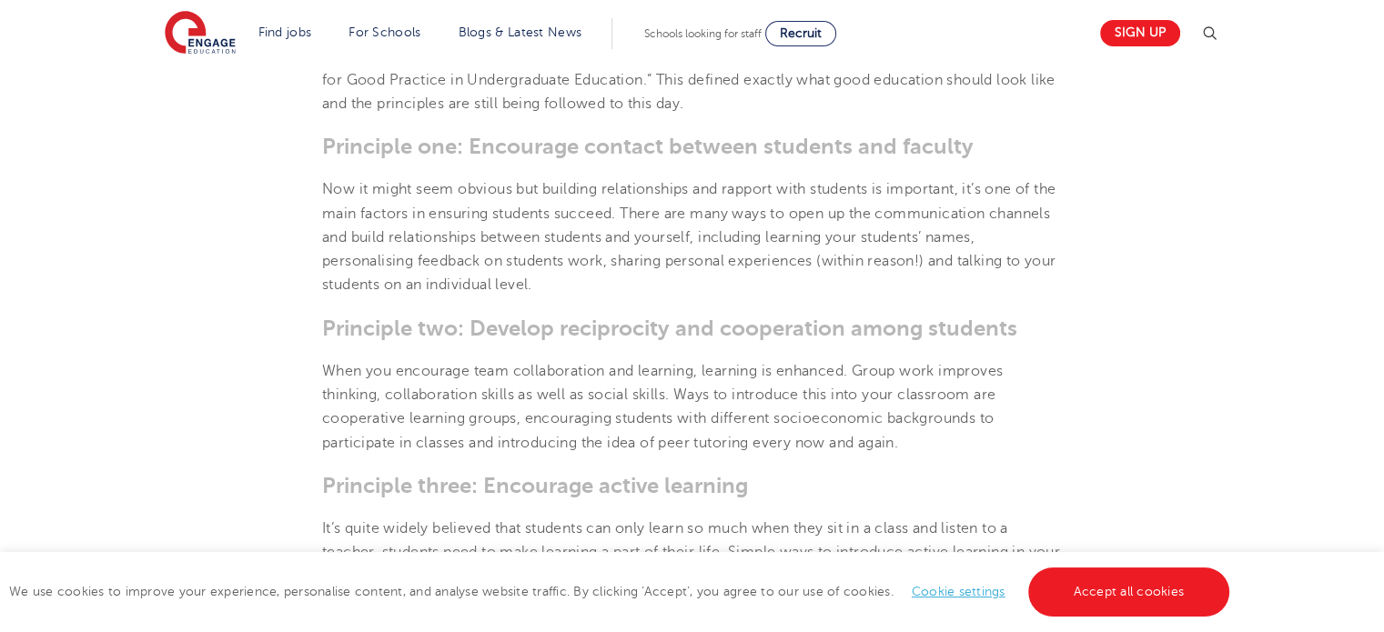
scroll to position [819, 0]
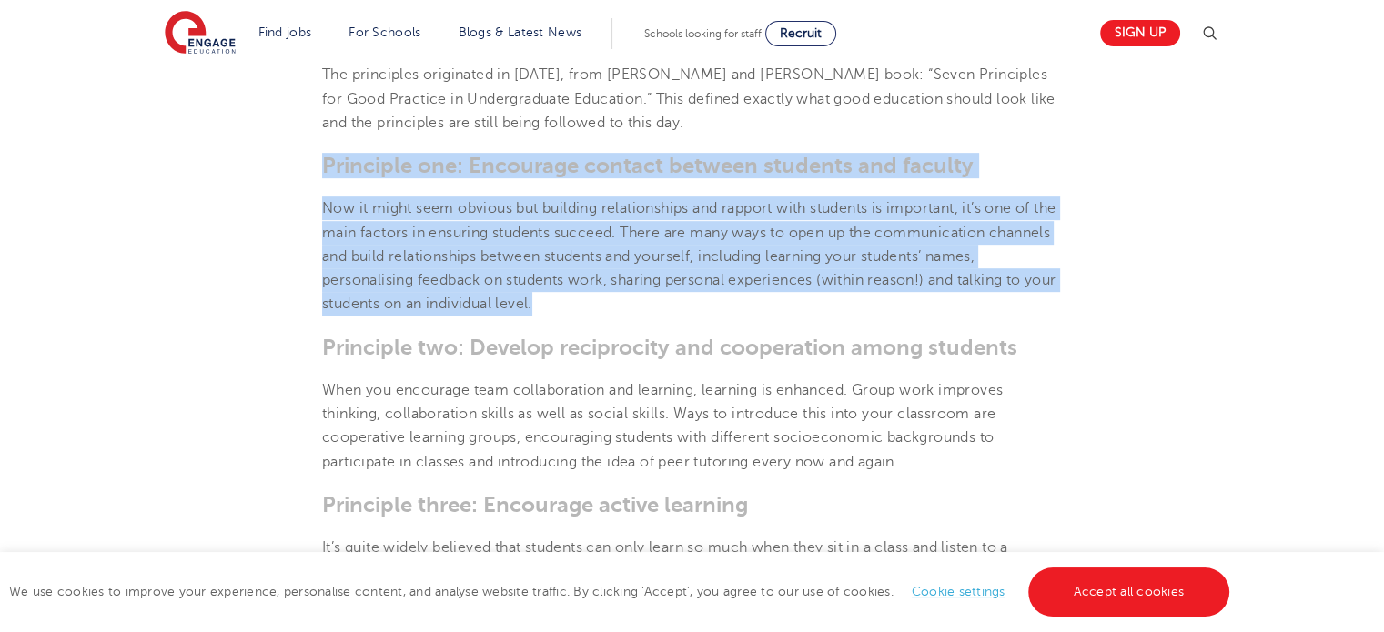
drag, startPoint x: 307, startPoint y: 156, endPoint x: 660, endPoint y: 316, distance: 387.6
copy section "Principle one: Encourage contact between students and faculty Now it might seem…"
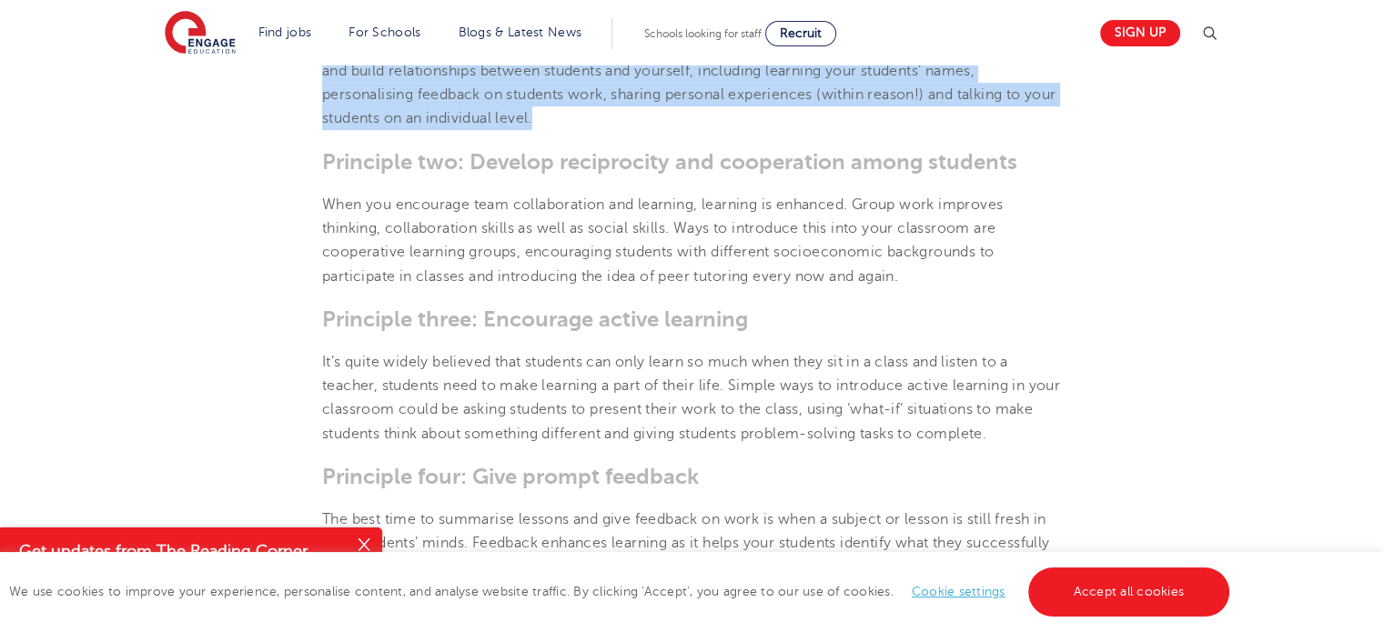
scroll to position [1001, 0]
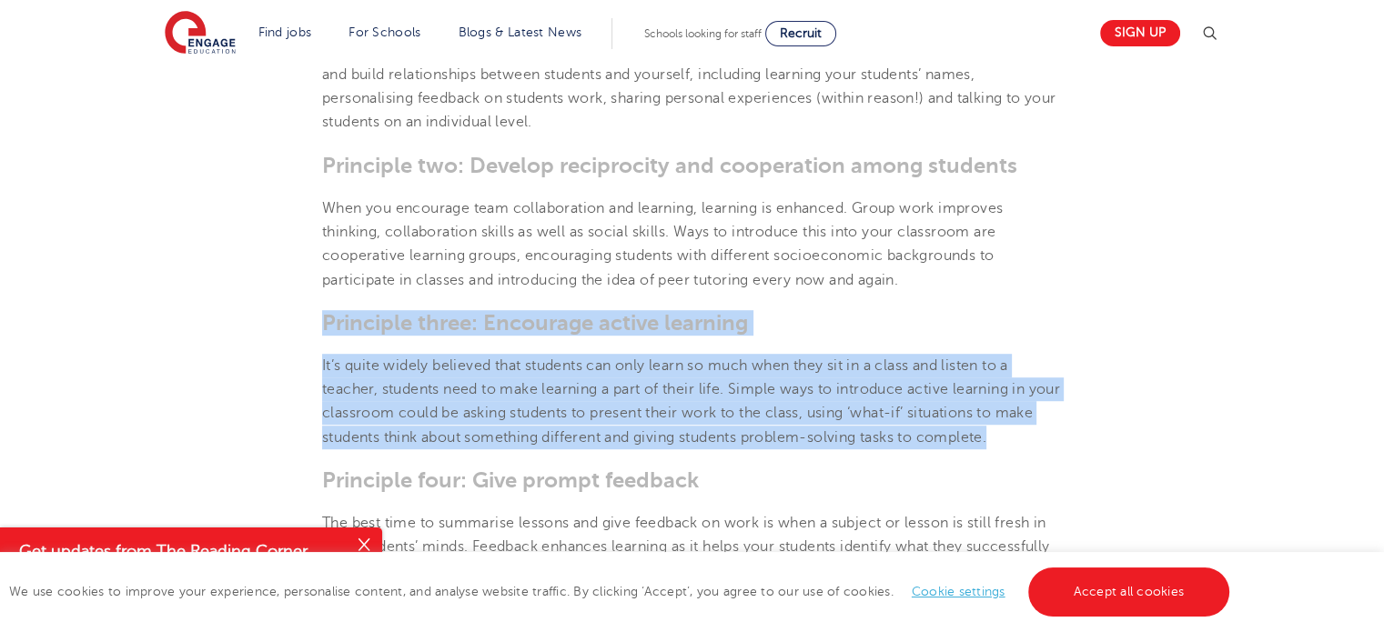
drag, startPoint x: 314, startPoint y: 319, endPoint x: 1164, endPoint y: 447, distance: 859.3
click at [1164, 447] on section "[DATE] The 7 Principles of Teaching – Engage Education | There are seven princi…" at bounding box center [692, 489] width 1104 height 1977
copy section "Principle three: Encourage active learning It’s quite widely believed that stud…"
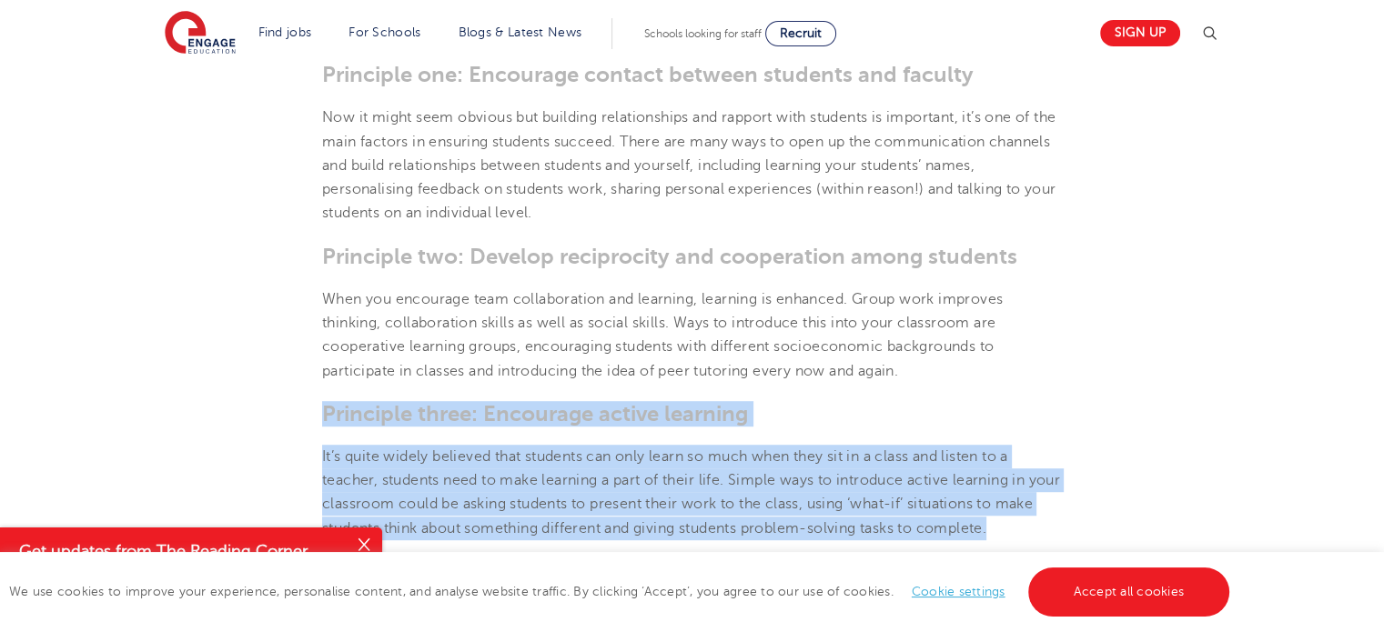
scroll to position [910, 0]
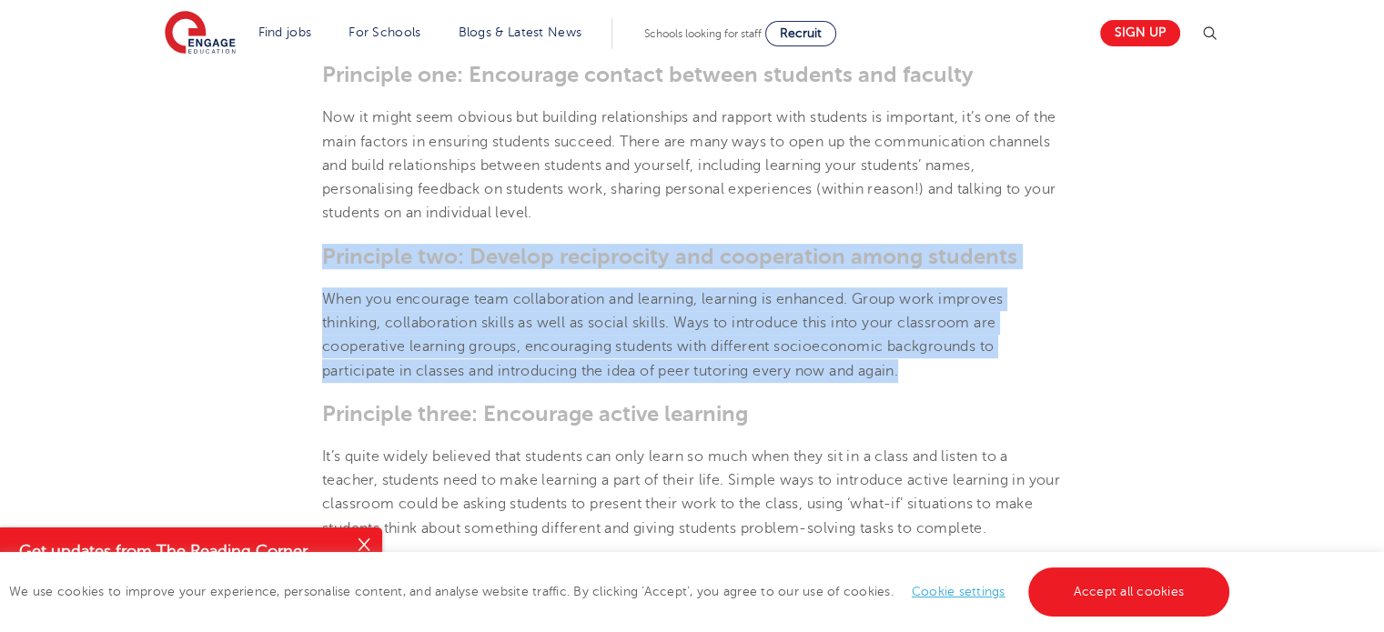
drag, startPoint x: 310, startPoint y: 254, endPoint x: 968, endPoint y: 363, distance: 666.8
click at [968, 363] on section "[DATE] The 7 Principles of Teaching – Engage Education | There are seven princi…" at bounding box center [692, 580] width 1104 height 1977
copy section "Principle two: Develop reciprocity and cooperation among students When you enco…"
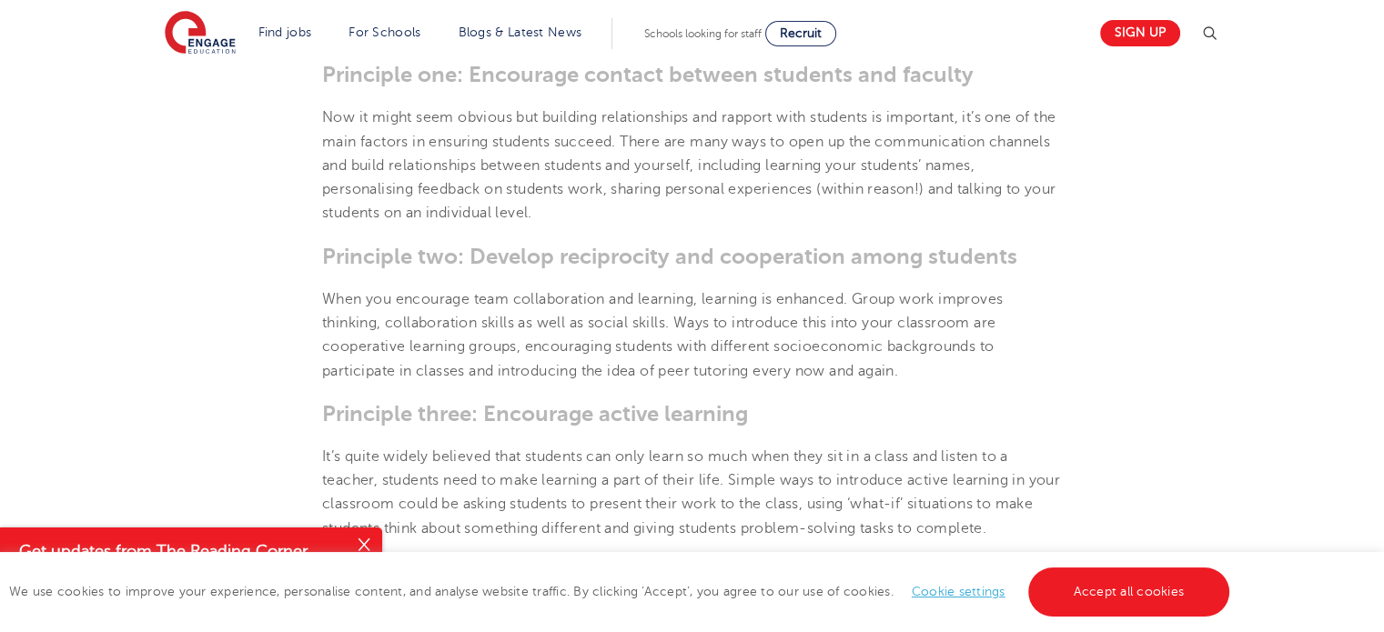
click at [678, 392] on section "[DATE] The 7 Principles of Teaching – Engage Education | There are seven princi…" at bounding box center [692, 580] width 1104 height 1977
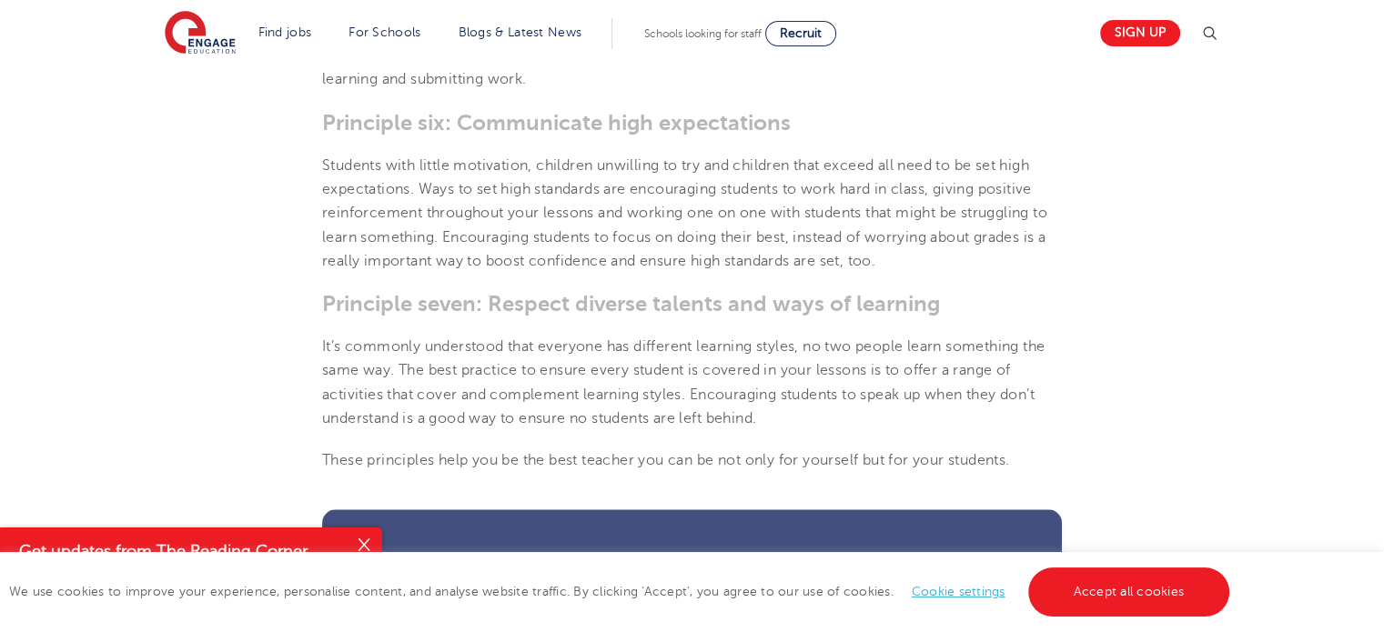
scroll to position [1820, 0]
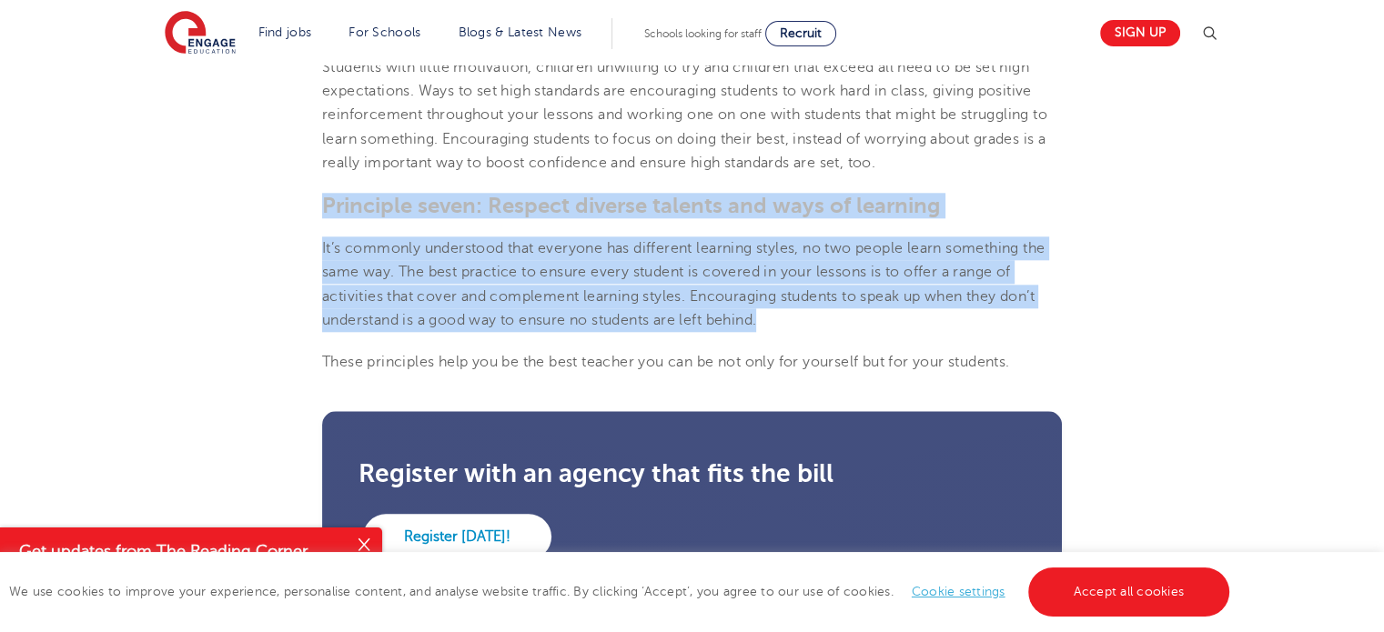
drag, startPoint x: 310, startPoint y: 193, endPoint x: 834, endPoint y: 319, distance: 539.1
copy section "Principle seven: Respect diverse talents and ways of learning It’s commonly und…"
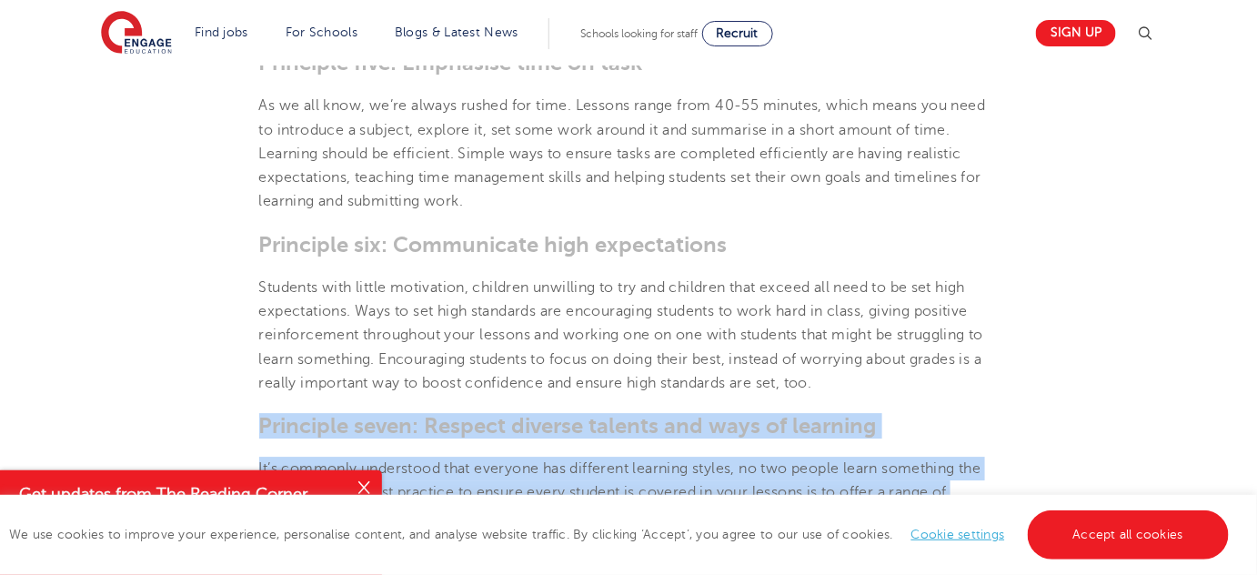
scroll to position [1571, 0]
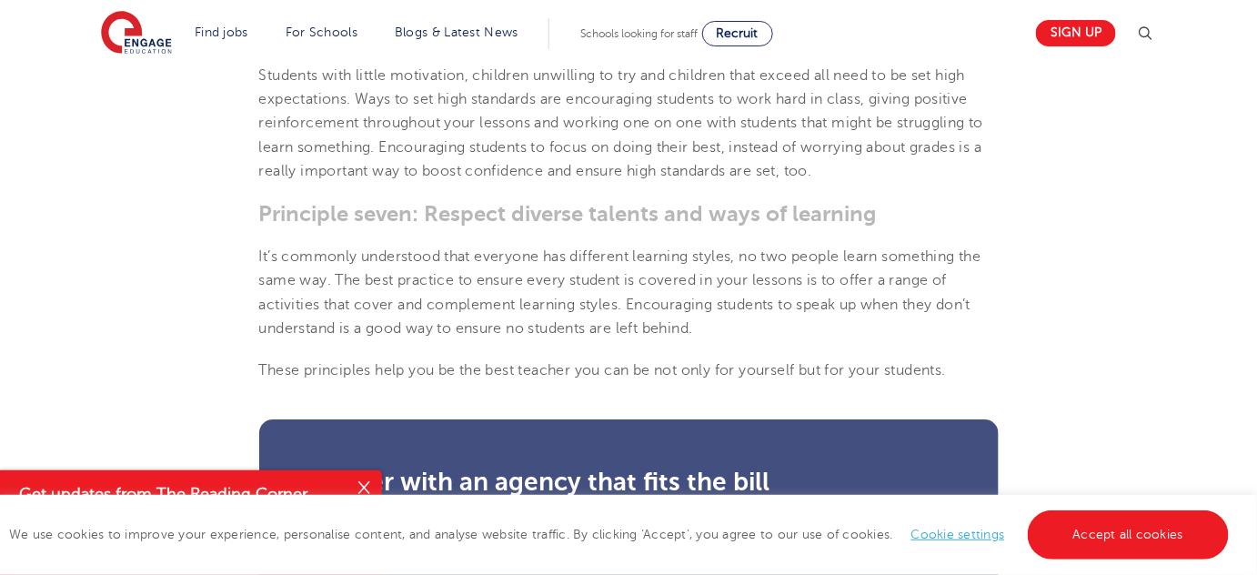
scroll to position [1820, 0]
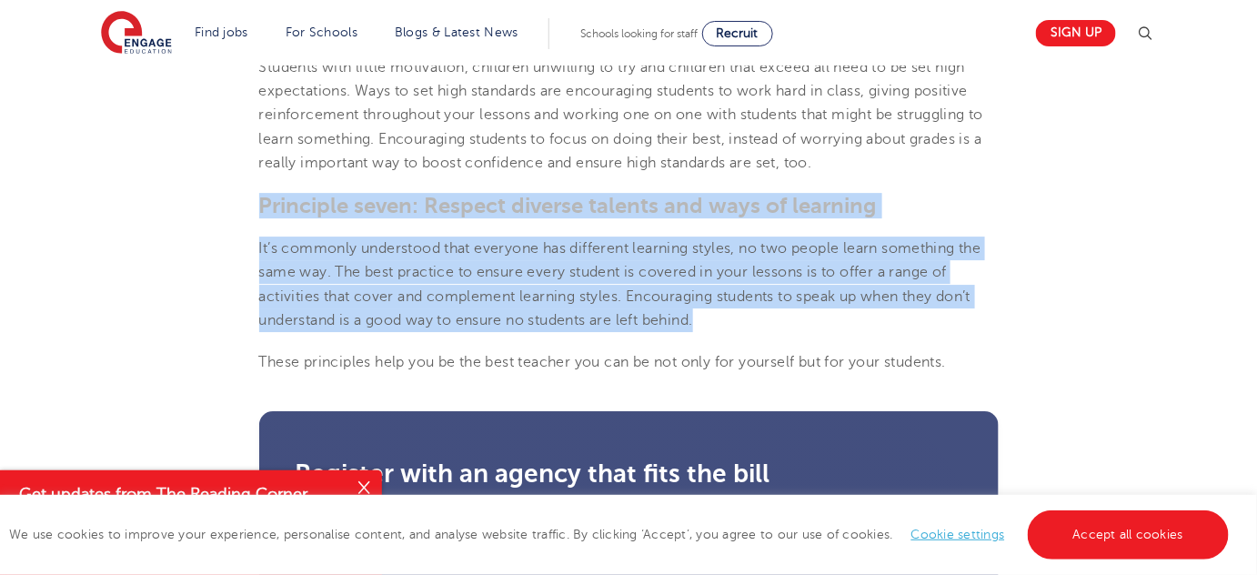
drag, startPoint x: 247, startPoint y: 201, endPoint x: 741, endPoint y: 321, distance: 507.5
copy section "Principle seven: Respect diverse talents and ways of learning It’s commonly und…"
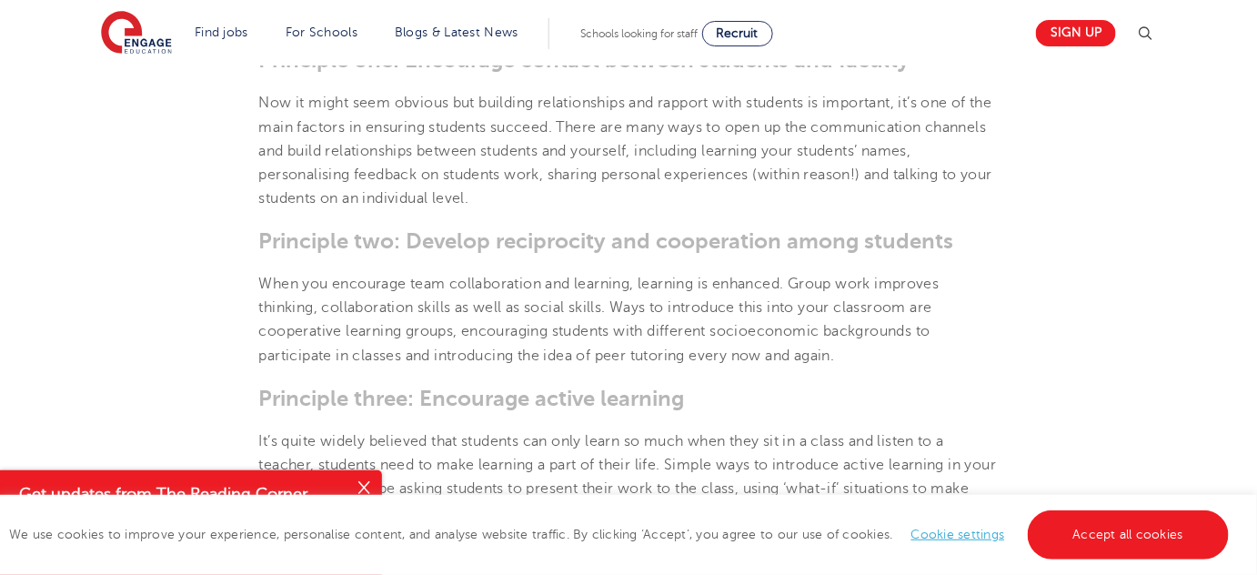
scroll to position [1157, 0]
